Goal: Connect with others: Connect with others

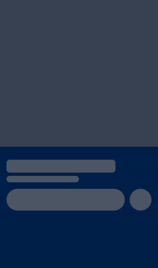
scroll to position [39, 0]
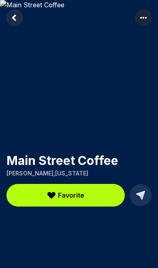
scroll to position [2, 0]
click at [12, 16] on rect "Return to previous page" at bounding box center [14, 18] width 16 height 16
click at [17, 19] on rect "Return to previous page" at bounding box center [14, 18] width 16 height 16
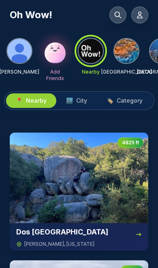
click at [121, 17] on icon at bounding box center [118, 15] width 8 height 8
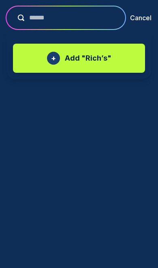
type input "******"
click at [113, 60] on div "+ Add " Rich’s "" at bounding box center [79, 58] width 116 height 13
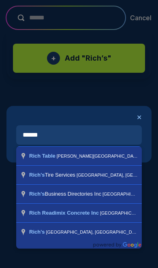
type input "**********"
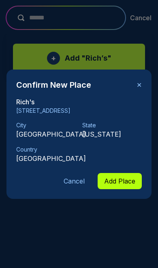
click at [140, 80] on button "✕" at bounding box center [138, 85] width 5 height 10
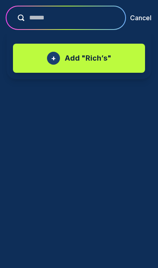
click at [147, 18] on button "Cancel" at bounding box center [140, 18] width 21 height 10
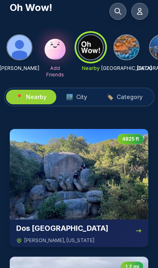
scroll to position [4, 0]
